Goal: Information Seeking & Learning: Learn about a topic

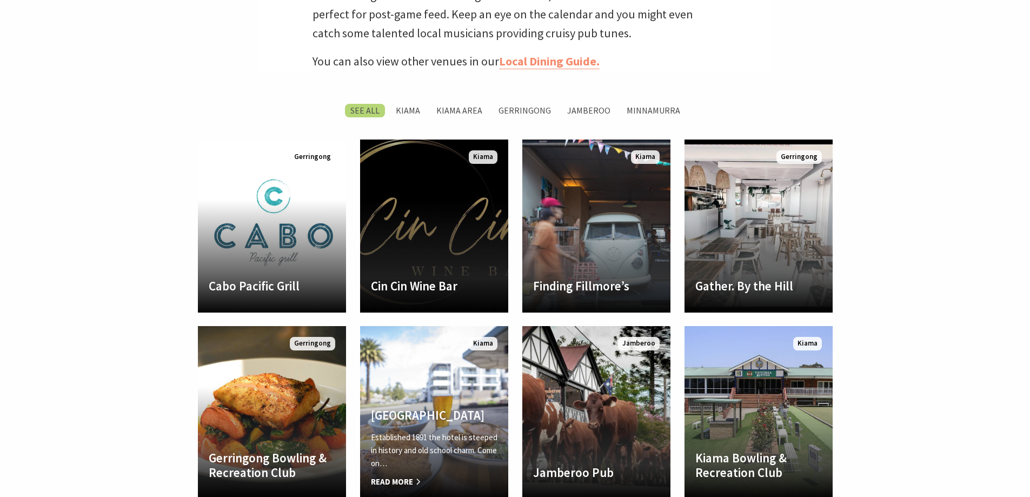
scroll to position [496, 0]
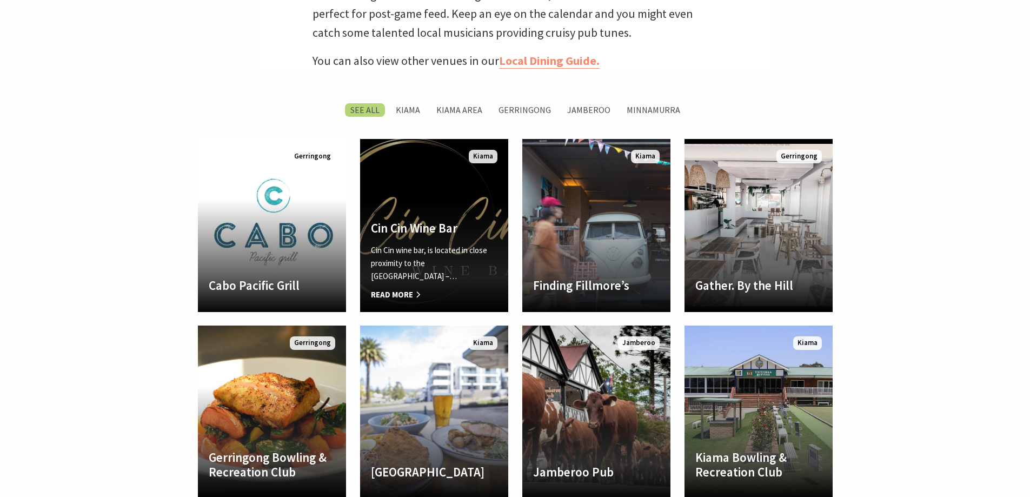
click at [434, 236] on h4 "Cin Cin Wine Bar" at bounding box center [434, 228] width 127 height 15
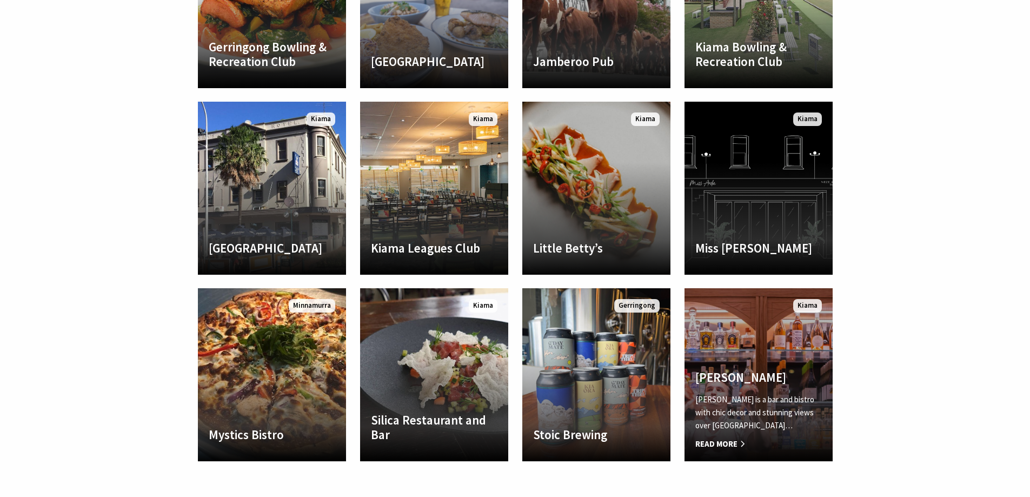
scroll to position [907, 0]
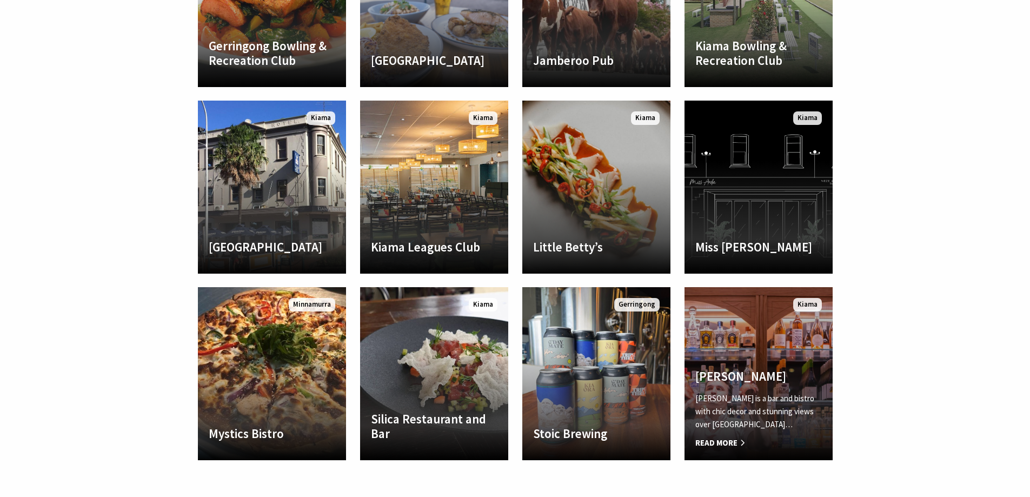
click at [765, 378] on h4 "Yves" at bounding box center [758, 376] width 127 height 15
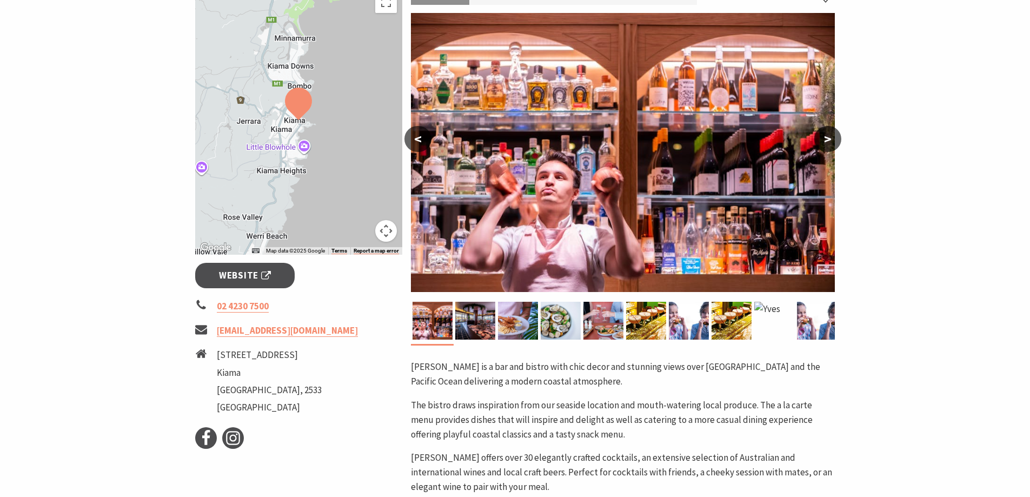
scroll to position [191, 0]
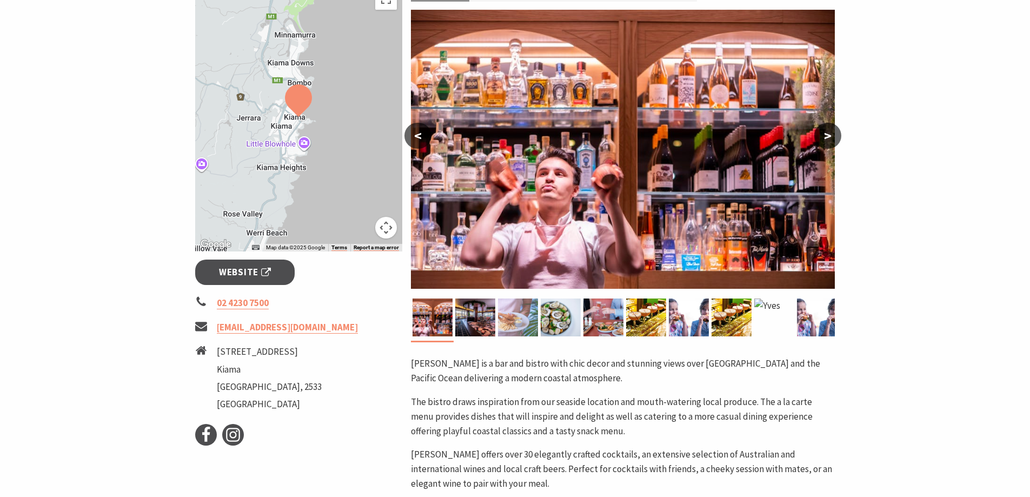
click at [502, 319] on img at bounding box center [518, 317] width 40 height 38
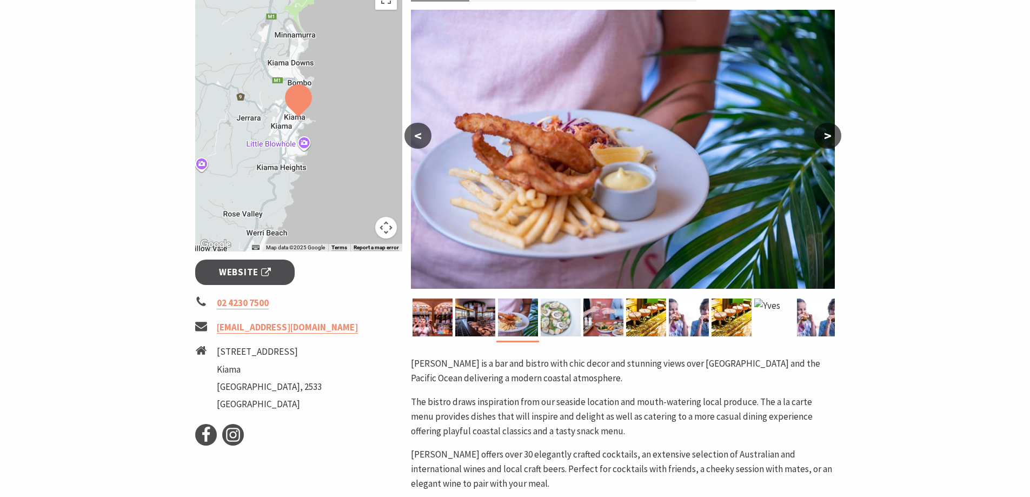
click at [558, 318] on img at bounding box center [561, 317] width 40 height 38
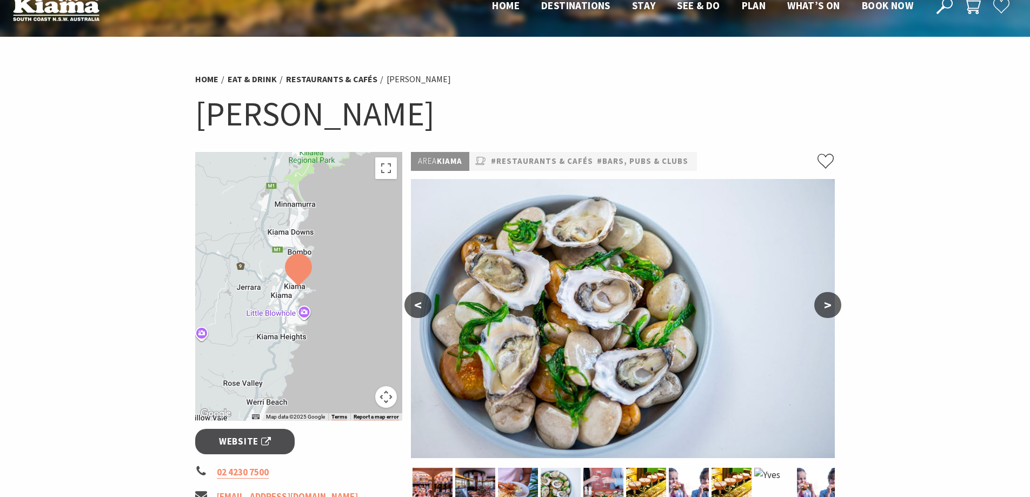
scroll to position [0, 0]
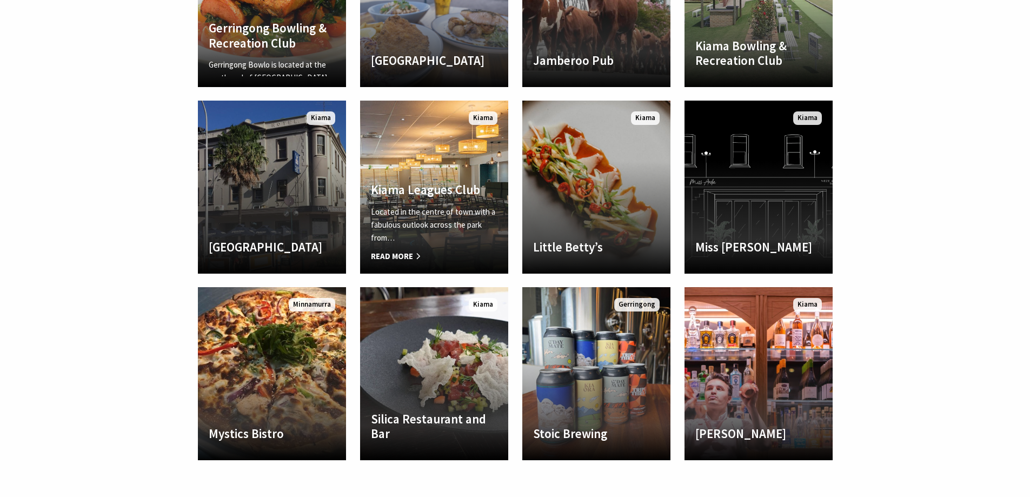
scroll to position [369, 1027]
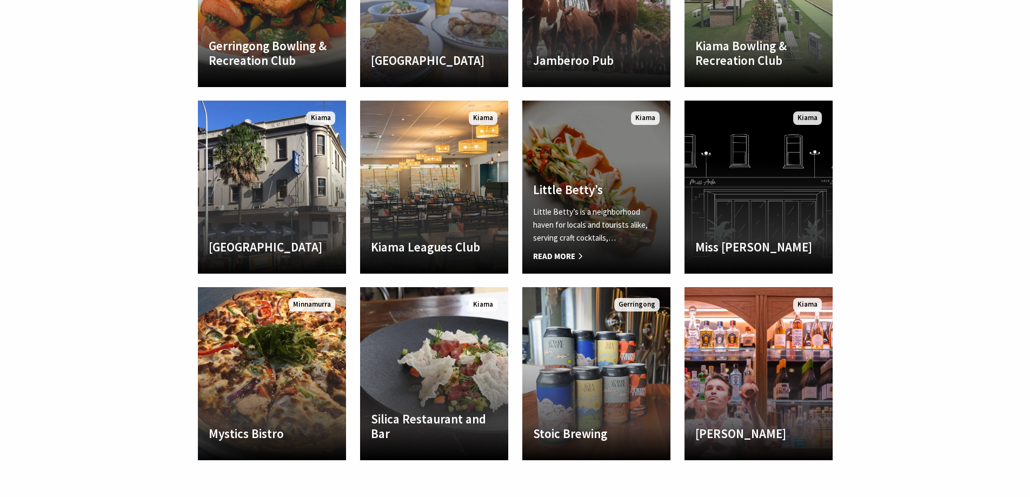
click at [587, 174] on link "Little Betty’s Little Betty’s is a neighborhood haven for locals and tourists a…" at bounding box center [596, 187] width 148 height 173
